Goal: Task Accomplishment & Management: Manage account settings

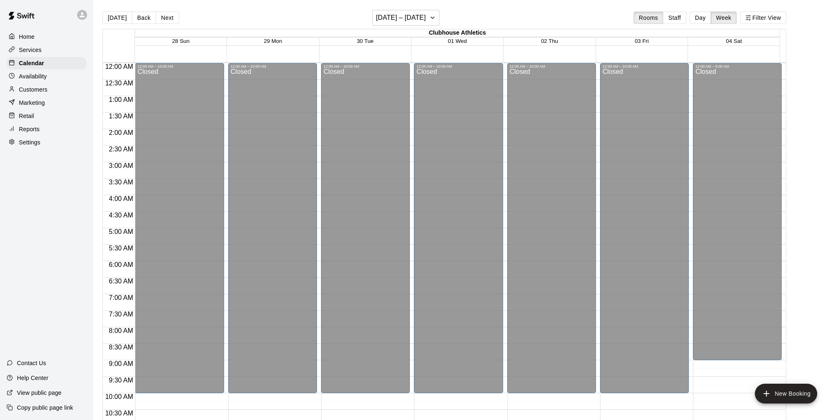
scroll to position [367, 0]
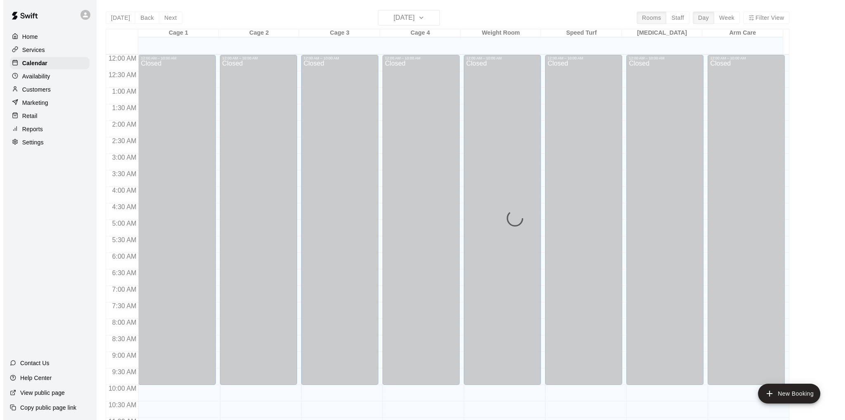
scroll to position [392, 0]
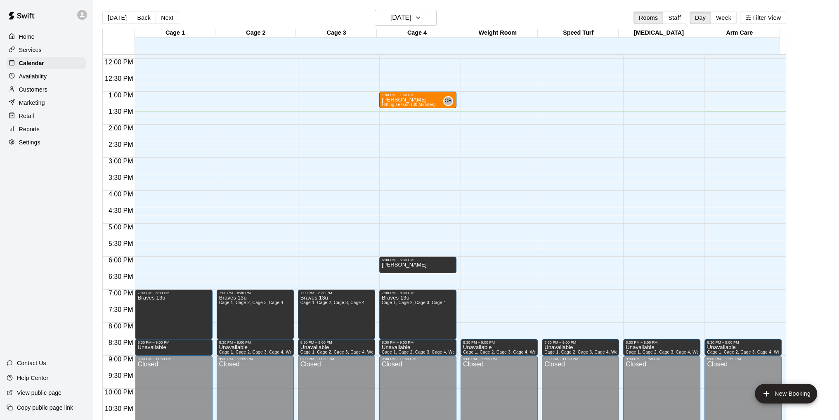
click at [173, 262] on div "12:00 AM – 10:00 AM Closed 7:00 PM – 8:30 PM Braves 13u 8:30 PM – 9:00 PM Unava…" at bounding box center [173, 59] width 77 height 792
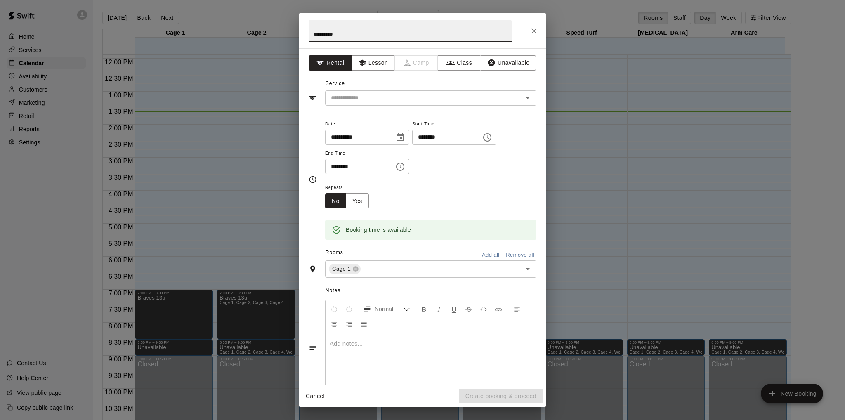
type input "*********"
click at [405, 167] on icon "Choose time, selected time is 6:30 PM" at bounding box center [400, 167] width 10 height 10
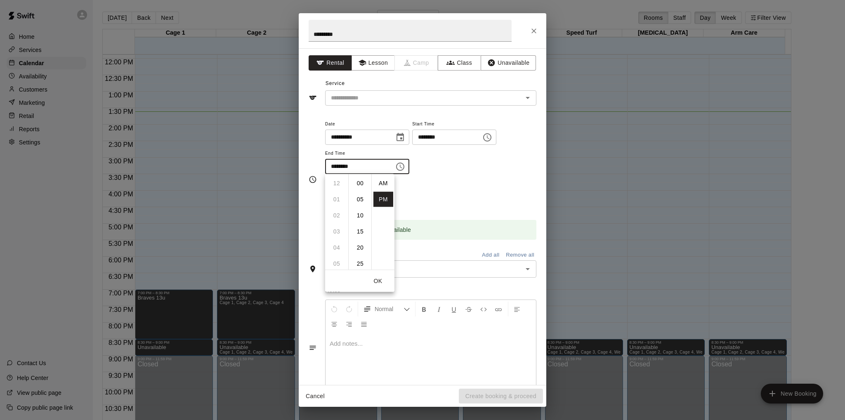
scroll to position [15, 0]
click at [338, 199] on li "07" at bounding box center [337, 199] width 20 height 15
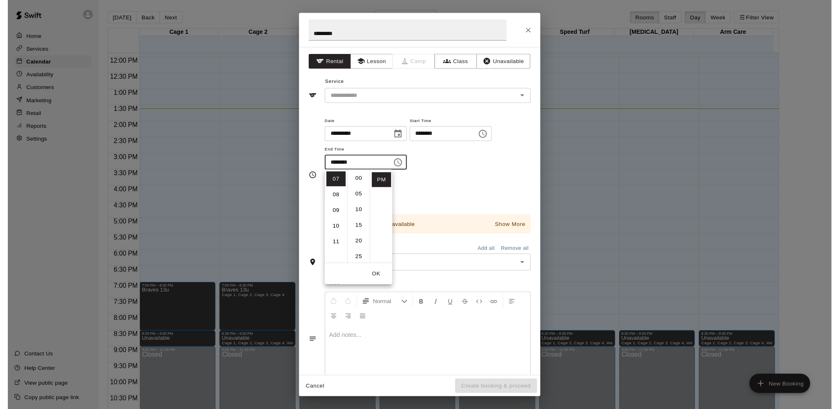
scroll to position [0, 0]
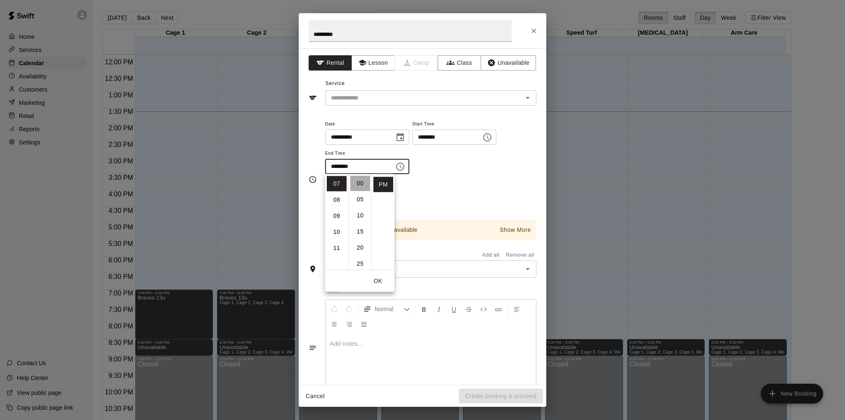
click at [362, 182] on li "00" at bounding box center [360, 183] width 20 height 15
type input "********"
click at [451, 173] on div "**********" at bounding box center [430, 147] width 211 height 56
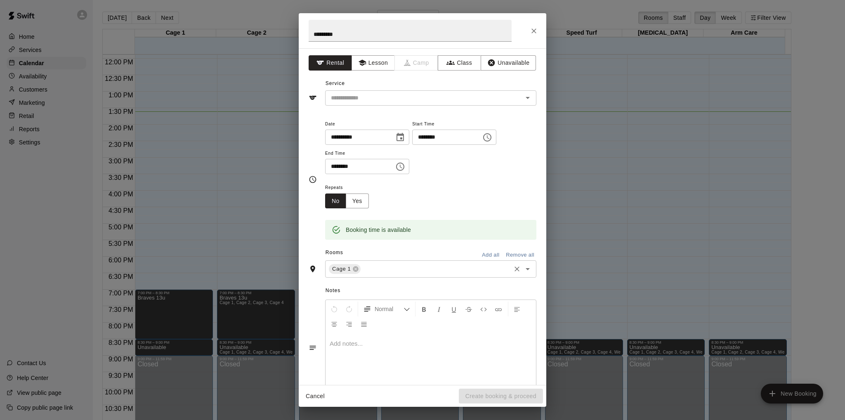
click at [381, 267] on input "text" at bounding box center [436, 269] width 148 height 10
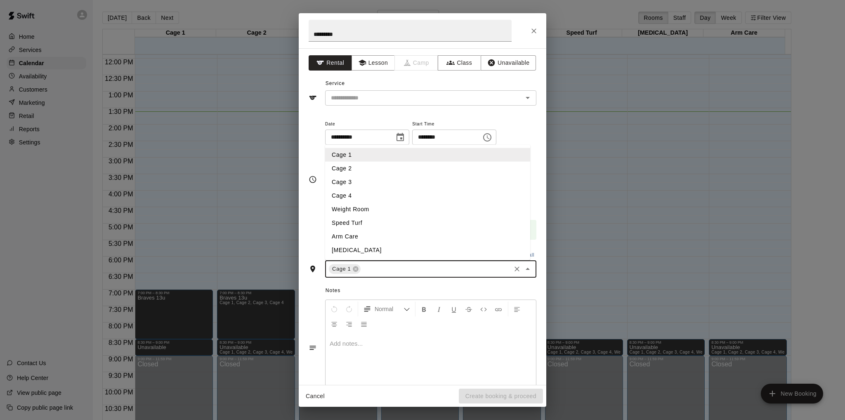
click at [367, 169] on li "Cage 2" at bounding box center [427, 169] width 205 height 14
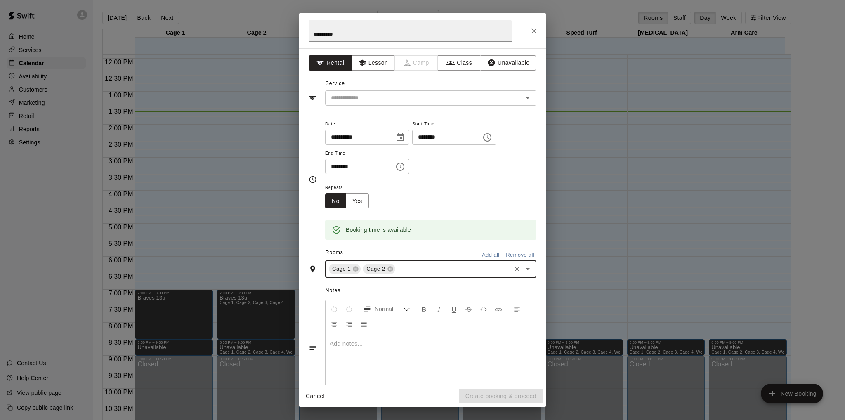
click at [405, 269] on input "text" at bounding box center [452, 269] width 113 height 10
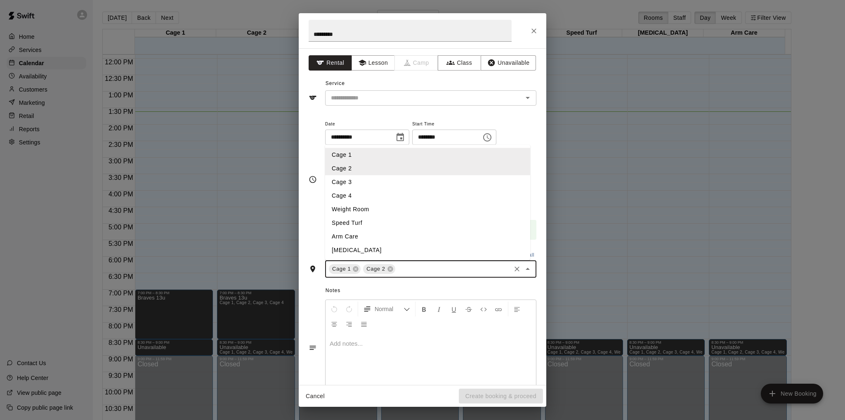
click at [362, 184] on li "Cage 3" at bounding box center [427, 182] width 205 height 14
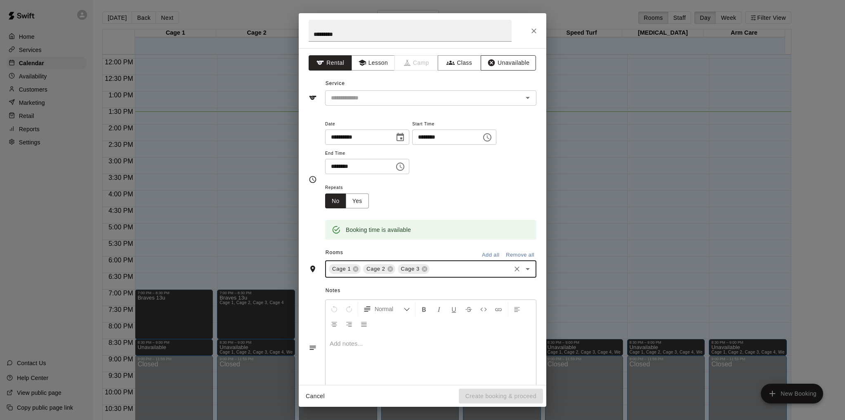
click at [517, 64] on button "Unavailable" at bounding box center [508, 62] width 55 height 15
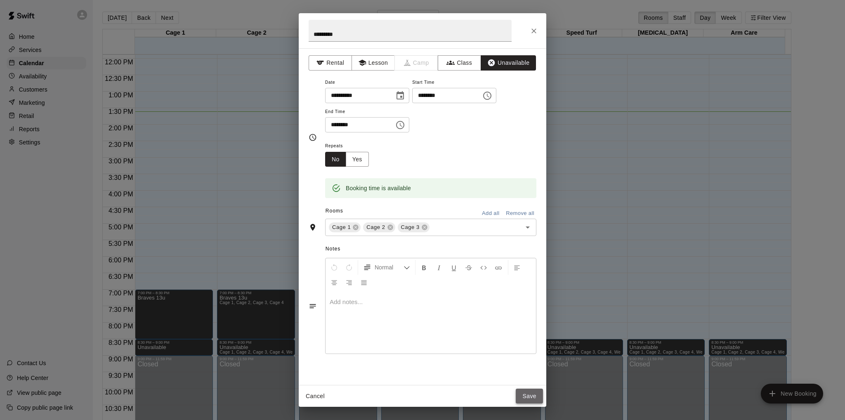
click at [529, 393] on button "Save" at bounding box center [529, 396] width 27 height 15
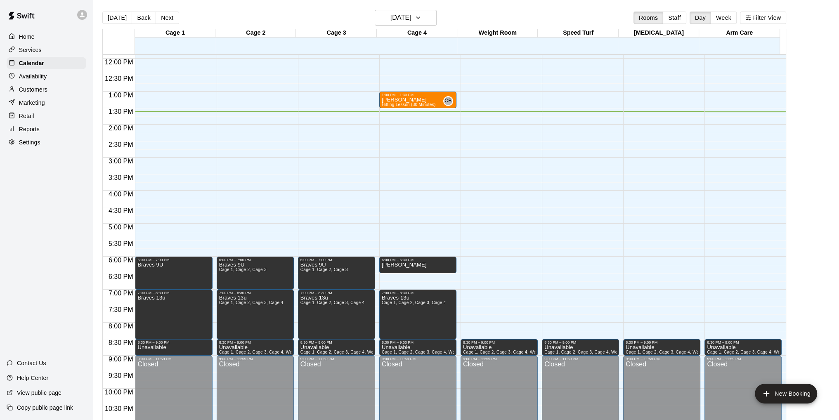
click at [418, 278] on div "12:00 AM – 10:00 AM Closed 1:00 PM – 1:30 PM [PERSON_NAME] Hitting Lesson (30 M…" at bounding box center [417, 59] width 77 height 792
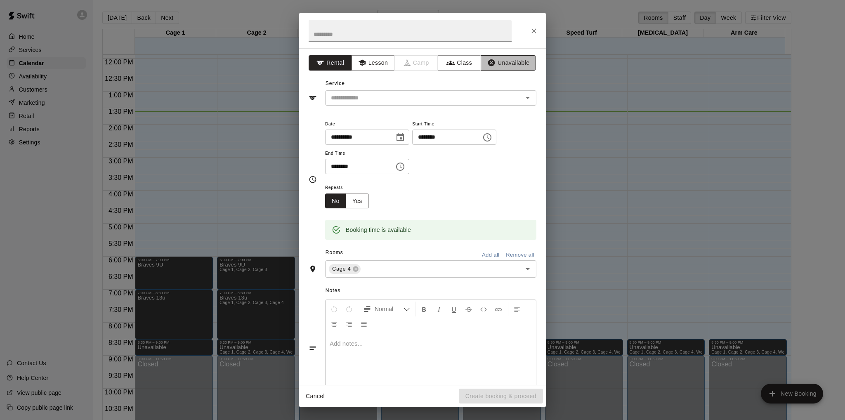
click at [497, 64] on button "Unavailable" at bounding box center [508, 62] width 55 height 15
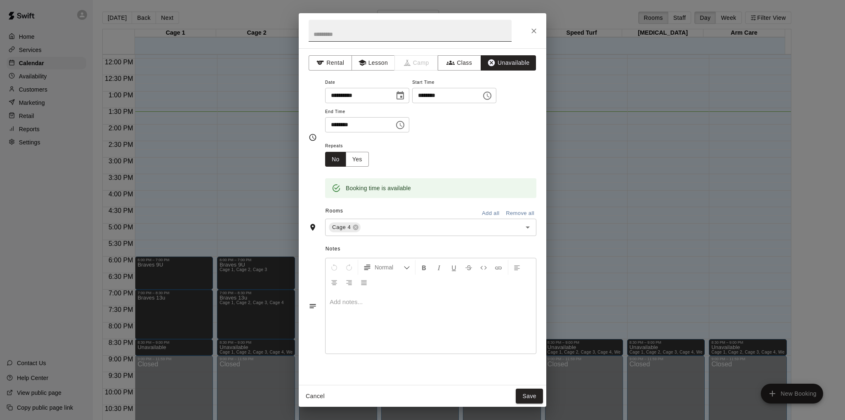
click at [450, 37] on input "text" at bounding box center [410, 31] width 203 height 22
type input "*********"
click at [523, 394] on button "Save" at bounding box center [529, 396] width 27 height 15
